Goal: Transaction & Acquisition: Book appointment/travel/reservation

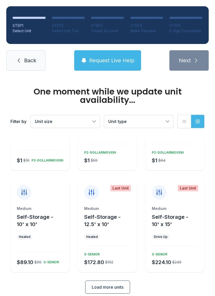
scroll to position [62, 0]
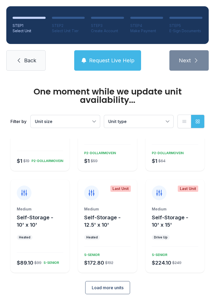
click at [122, 284] on span "Load more units" at bounding box center [108, 287] width 32 height 6
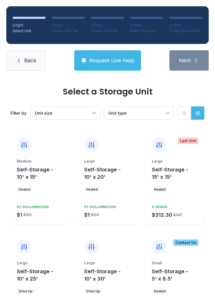
scroll to position [204, 0]
click at [111, 166] on span "Self-Storage - 10' x 20'" at bounding box center [102, 173] width 36 height 14
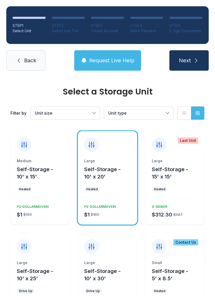
click at [198, 57] on button "Next" at bounding box center [188, 60] width 39 height 20
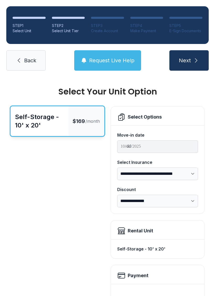
click at [25, 60] on span "Back" at bounding box center [30, 60] width 12 height 7
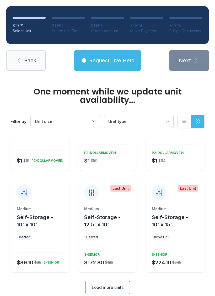
scroll to position [62, 0]
click at [116, 273] on form "Small Self-Storage - 5' x 5' Heated $1 $19 P2-DOLLARMOVEIN Small Self-Storage -…" at bounding box center [107, 185] width 194 height 217
click at [117, 281] on button "Load more units" at bounding box center [107, 287] width 45 height 13
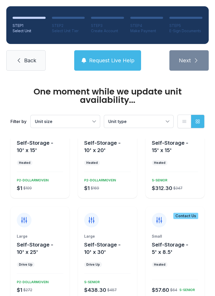
scroll to position [239, 0]
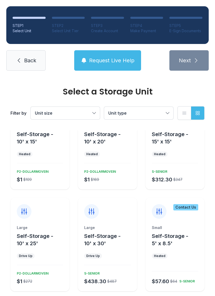
click at [24, 64] on link "Back" at bounding box center [25, 60] width 39 height 20
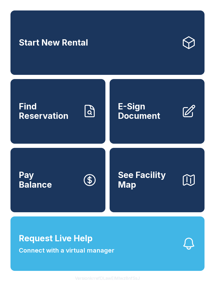
click at [70, 27] on link "Start New Rental" at bounding box center [107, 42] width 194 height 64
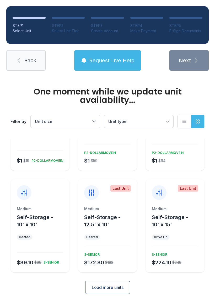
scroll to position [62, 0]
click at [105, 284] on span "Load more units" at bounding box center [108, 287] width 32 height 6
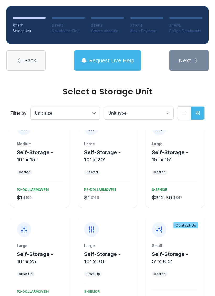
scroll to position [219, 0]
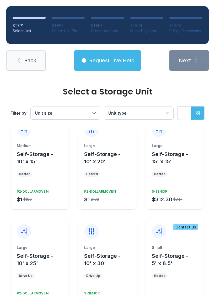
click at [109, 66] on button "Request Live Help" at bounding box center [107, 60] width 67 height 20
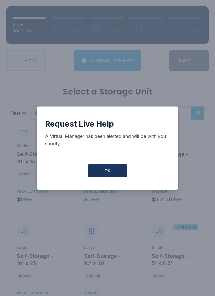
click at [116, 168] on button "OK" at bounding box center [107, 170] width 39 height 13
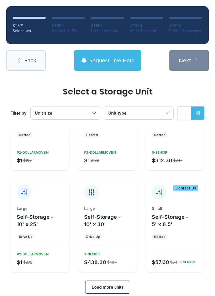
scroll to position [257, 0]
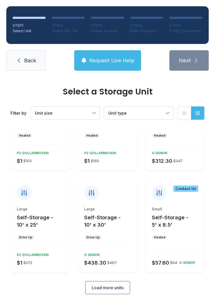
click at [95, 284] on span "Load more units" at bounding box center [108, 287] width 32 height 6
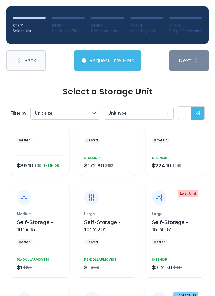
scroll to position [152, 0]
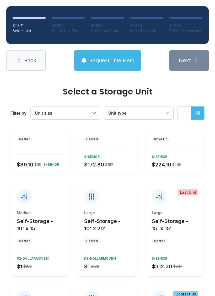
click at [109, 67] on button "Request Live Help" at bounding box center [107, 60] width 67 height 20
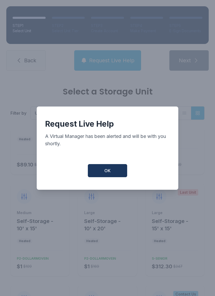
click at [115, 174] on button "OK" at bounding box center [107, 170] width 39 height 13
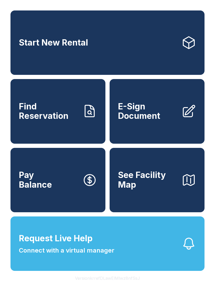
click at [76, 51] on link "Start New Rental" at bounding box center [107, 42] width 194 height 64
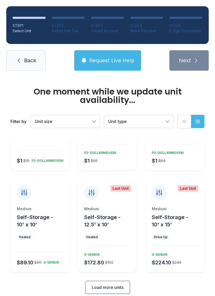
scroll to position [62, 0]
click at [123, 281] on button "Load more units" at bounding box center [107, 287] width 45 height 13
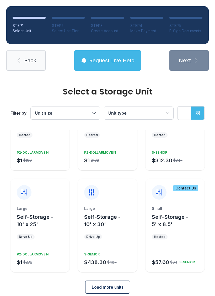
scroll to position [257, 0]
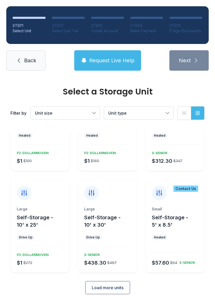
click at [114, 284] on span "Load more units" at bounding box center [108, 287] width 32 height 6
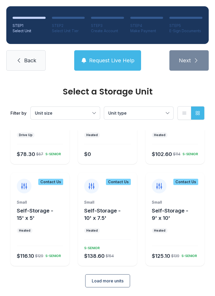
scroll to position [461, 0]
